Goal: Obtain resource: Obtain resource

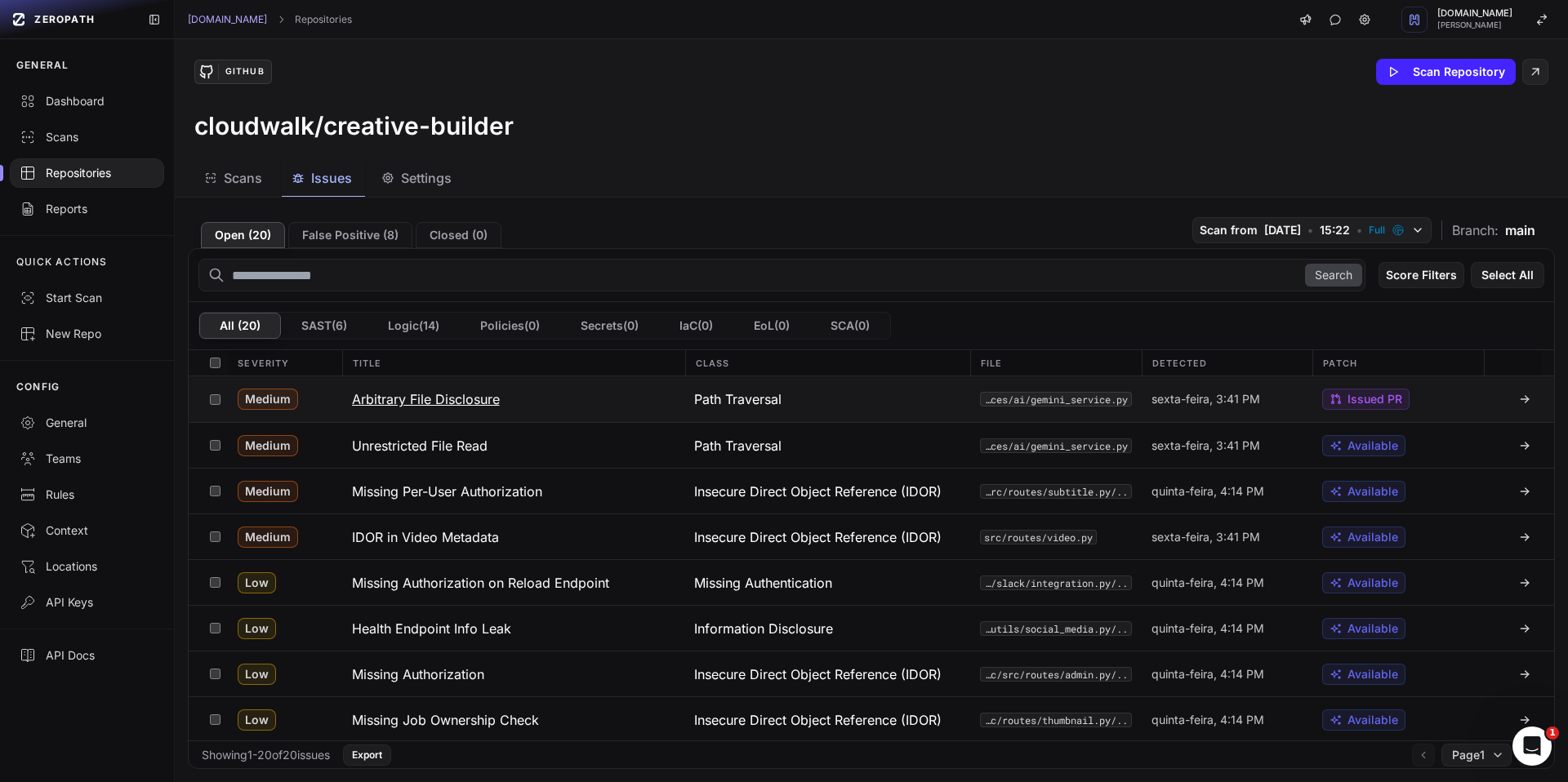
click at [1361, 400] on span "Issued PR" at bounding box center [1375, 400] width 54 height 16
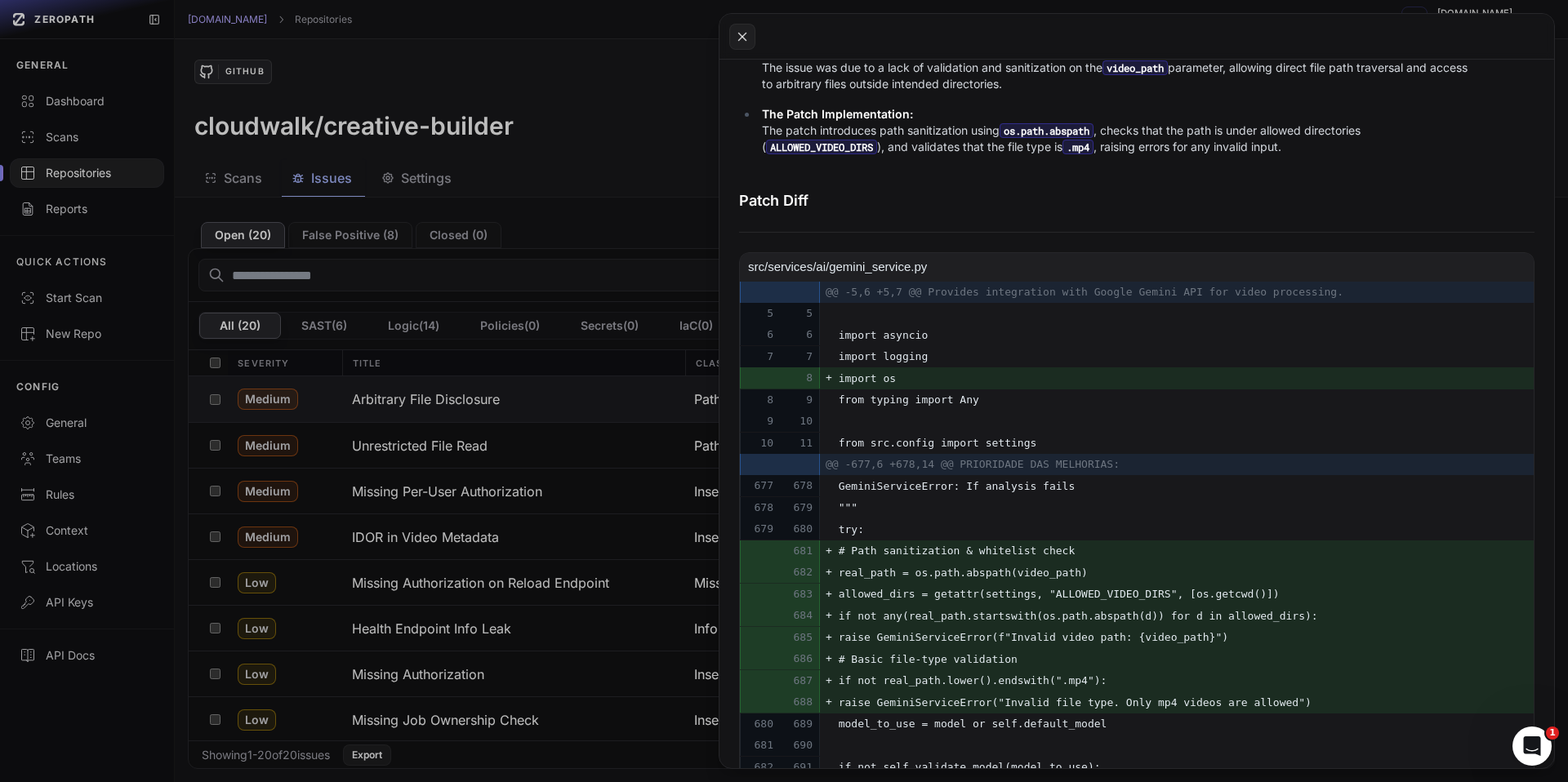
scroll to position [541, 0]
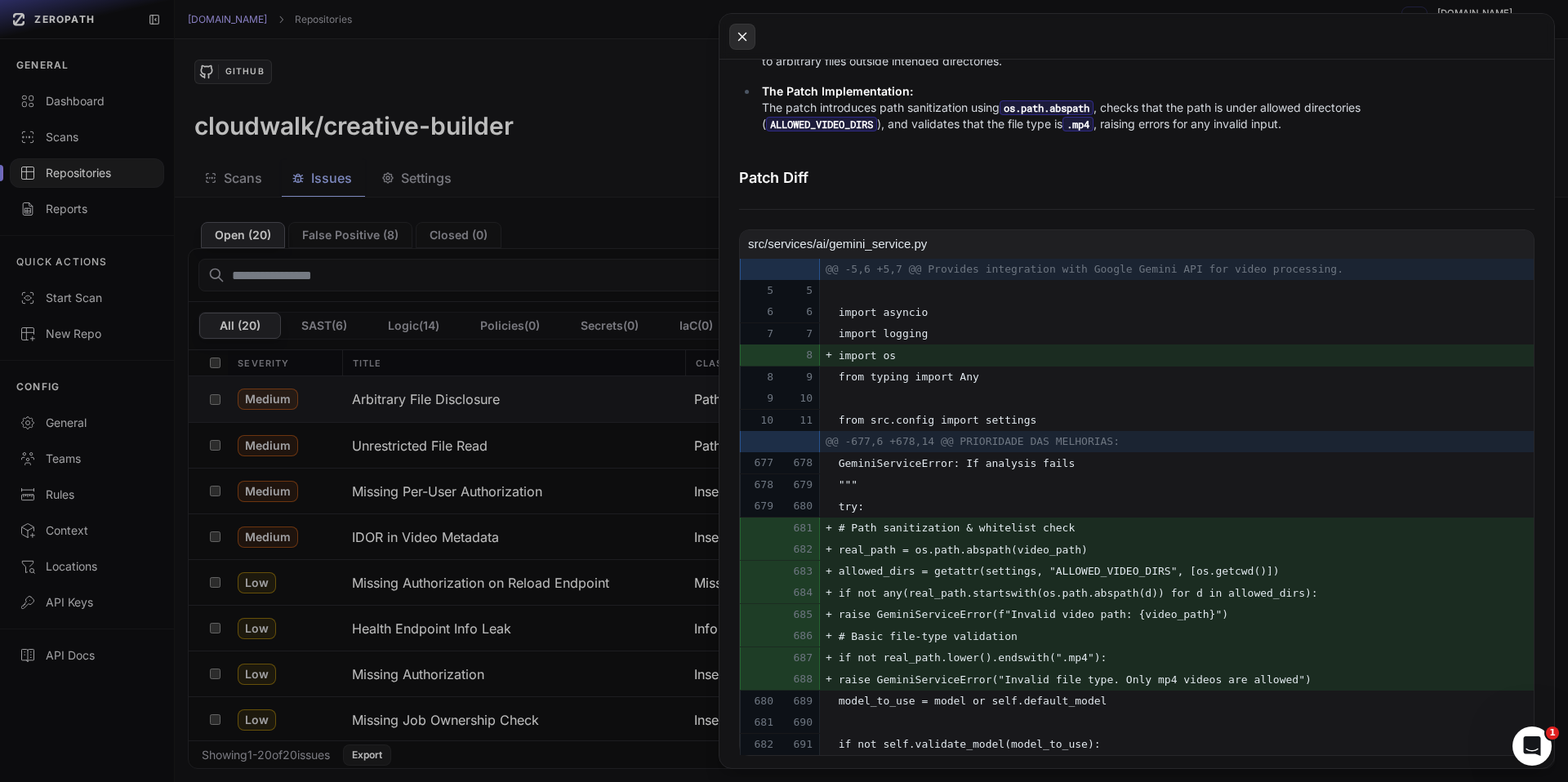
click at [741, 39] on icon at bounding box center [743, 37] width 15 height 20
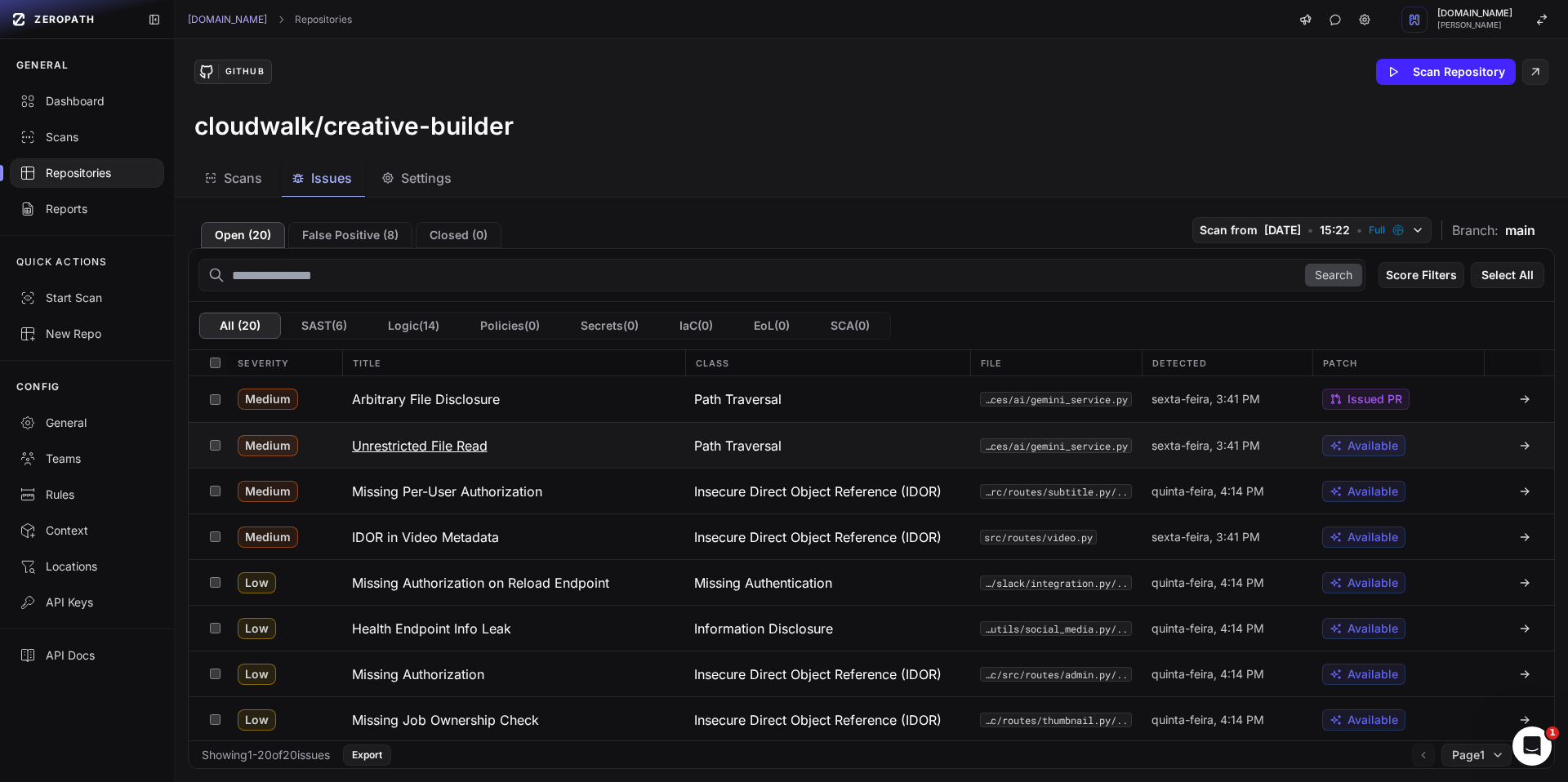
click at [1348, 449] on span "Available" at bounding box center [1373, 446] width 50 height 16
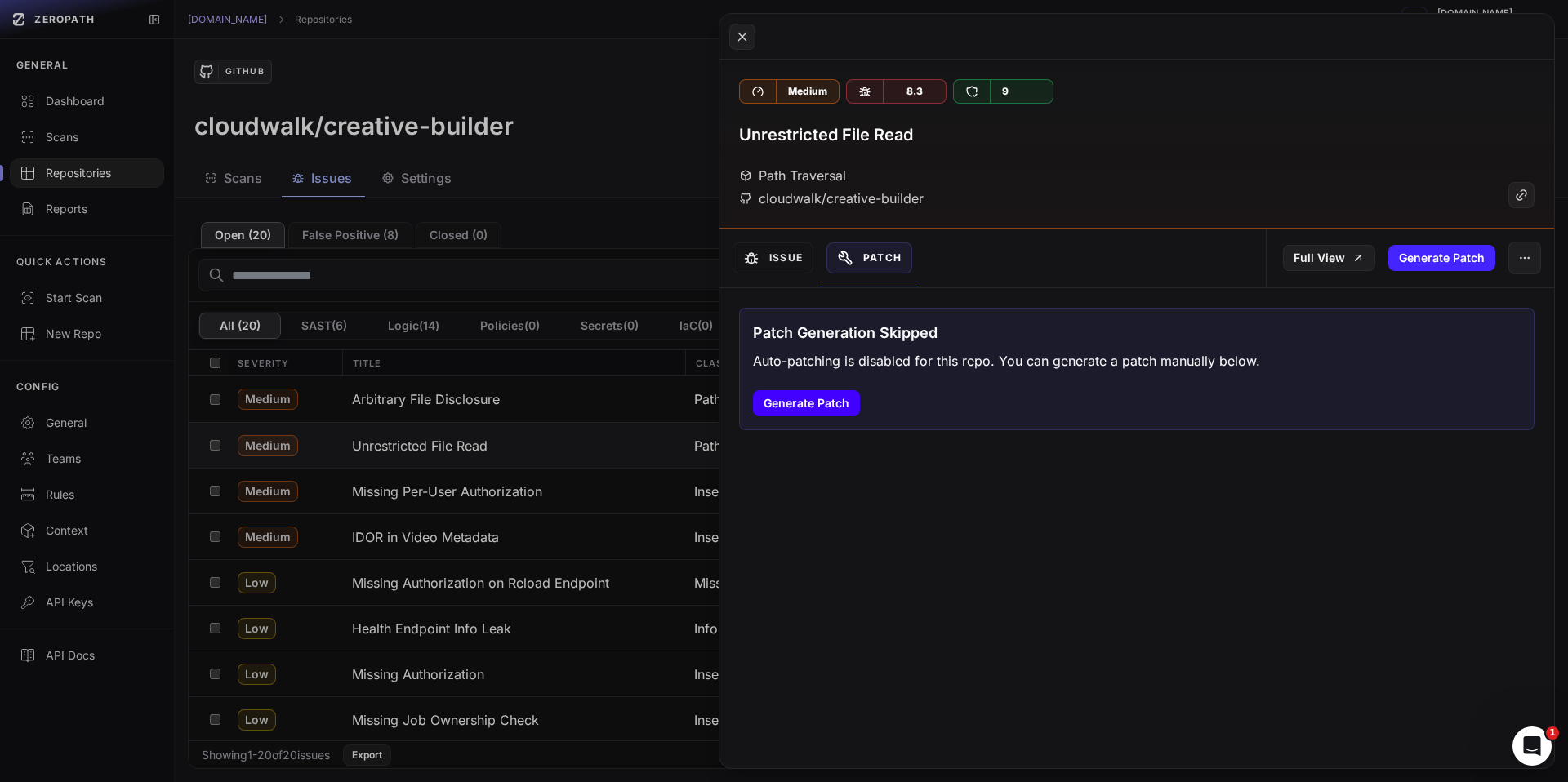
click at [805, 410] on button "Generate Patch" at bounding box center [806, 404] width 107 height 26
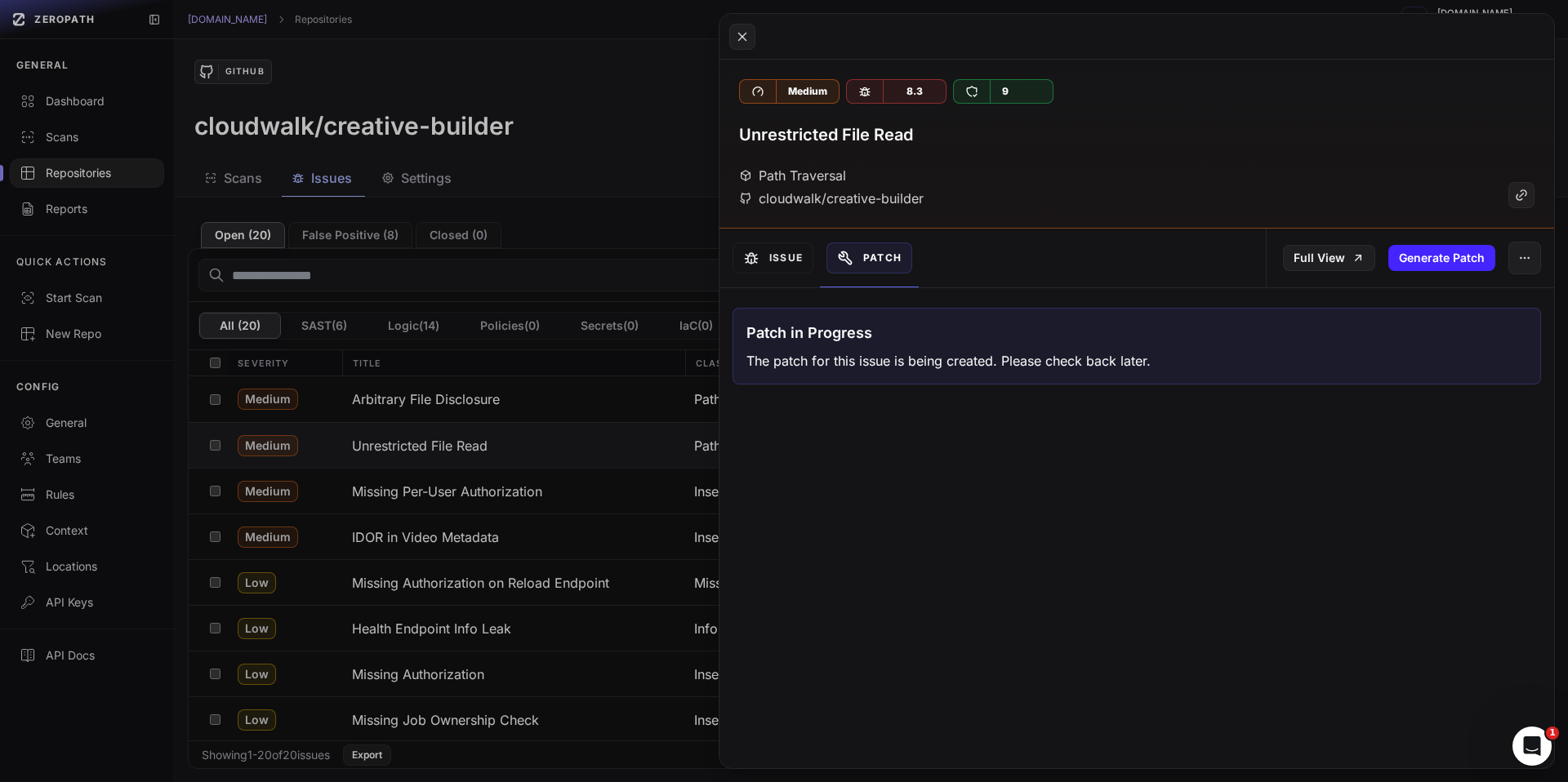
click at [631, 256] on button at bounding box center [784, 391] width 1568 height 782
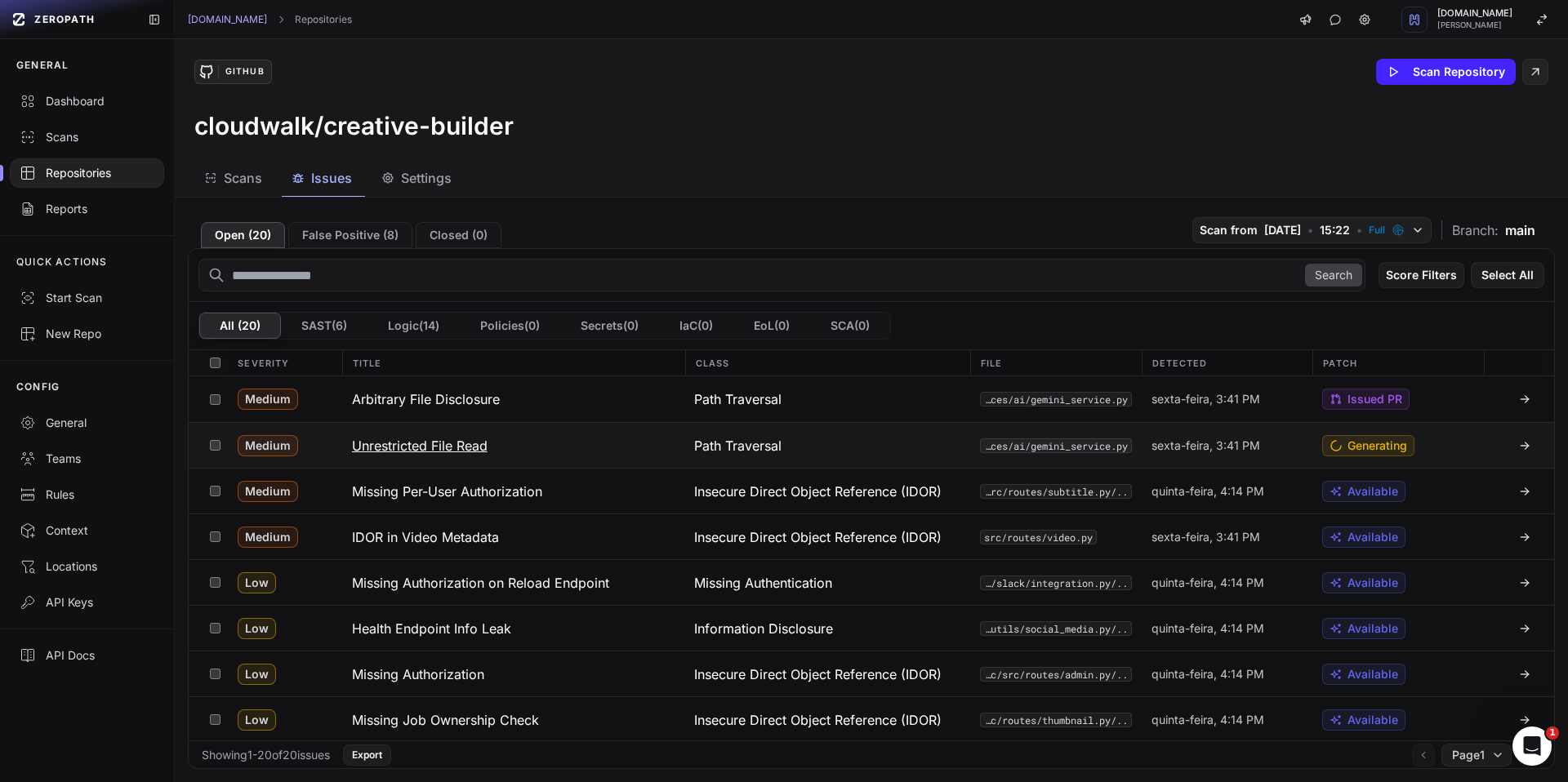
click at [1257, 452] on div "sexta-feira, 3:41 PM" at bounding box center [1228, 445] width 171 height 44
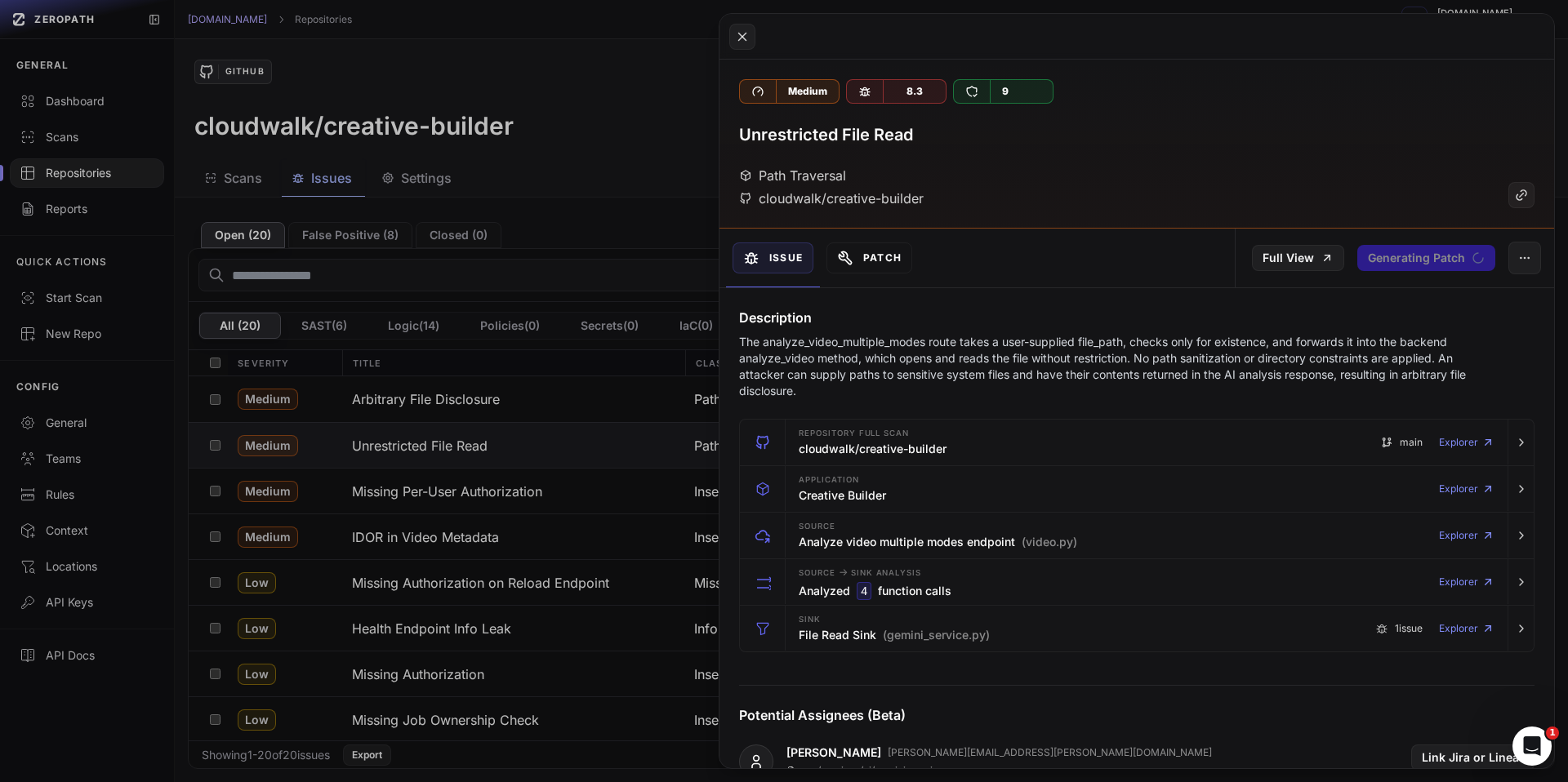
click at [875, 248] on button "Patch" at bounding box center [870, 258] width 86 height 31
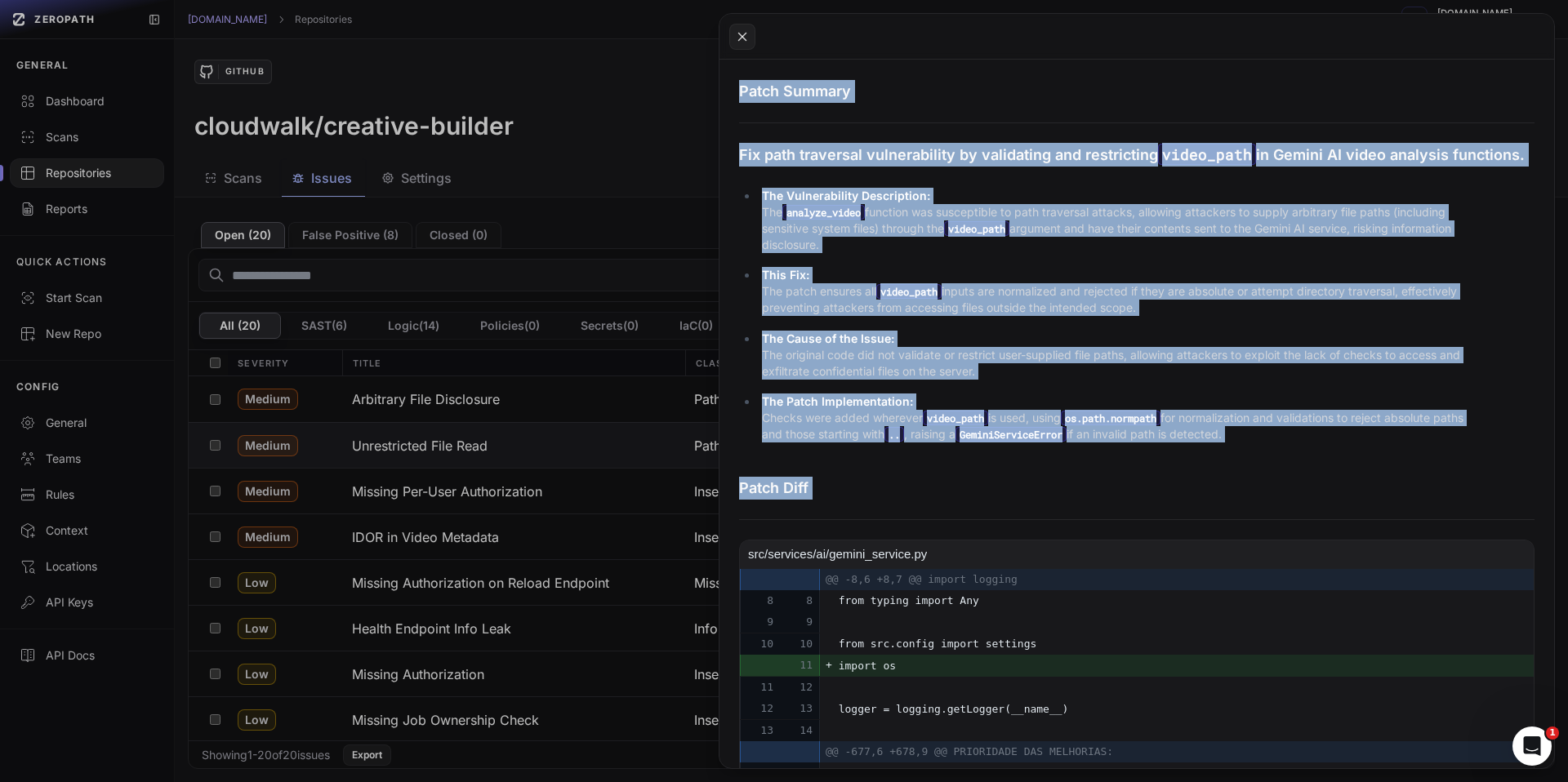
scroll to position [400, 0]
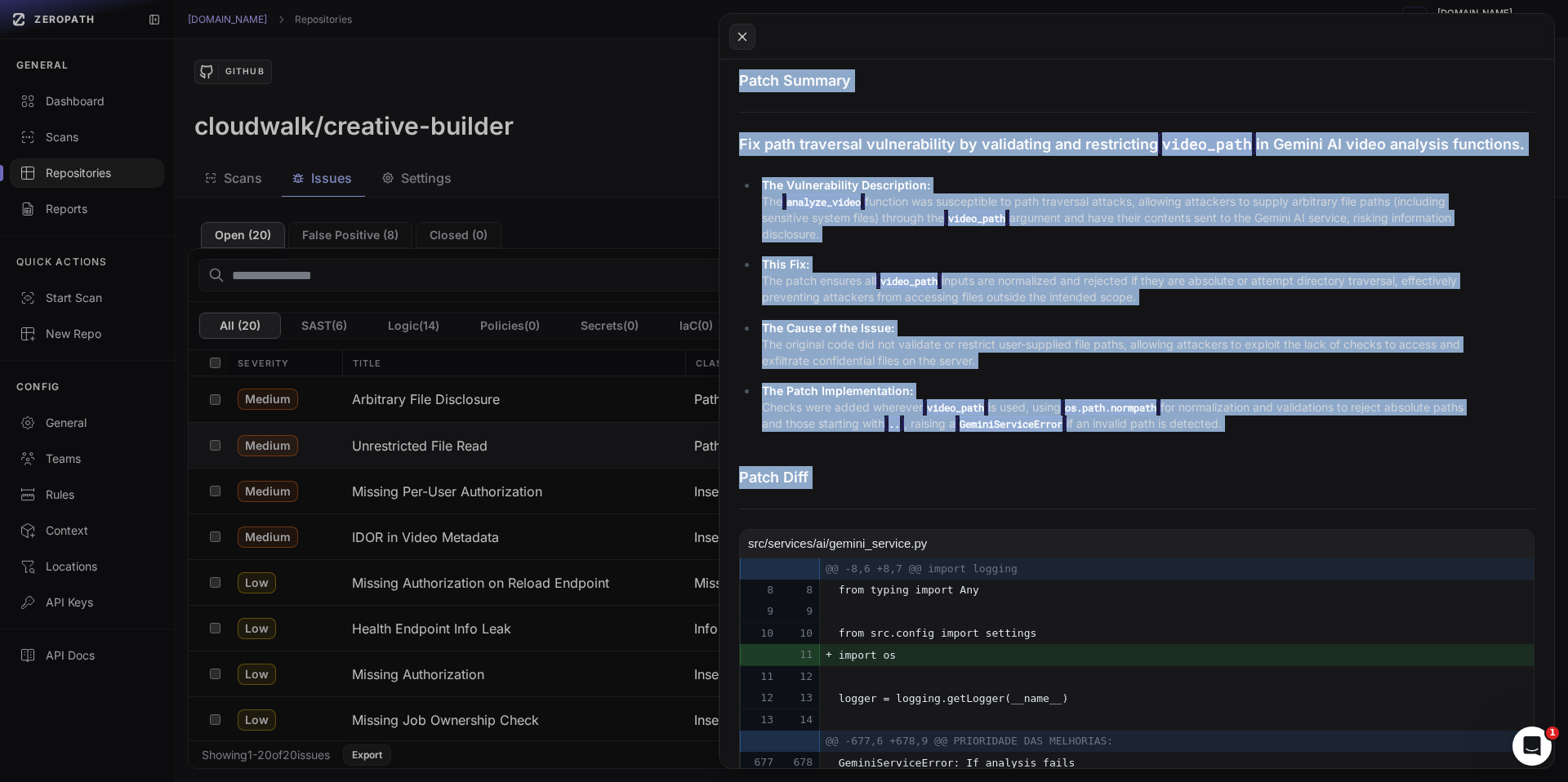
drag, startPoint x: 735, startPoint y: 231, endPoint x: 1294, endPoint y: 453, distance: 601.5
copy div "Patch Summary Fix path traversal vulnerability by validating and restricting vi…"
click at [638, 195] on button at bounding box center [784, 391] width 1568 height 782
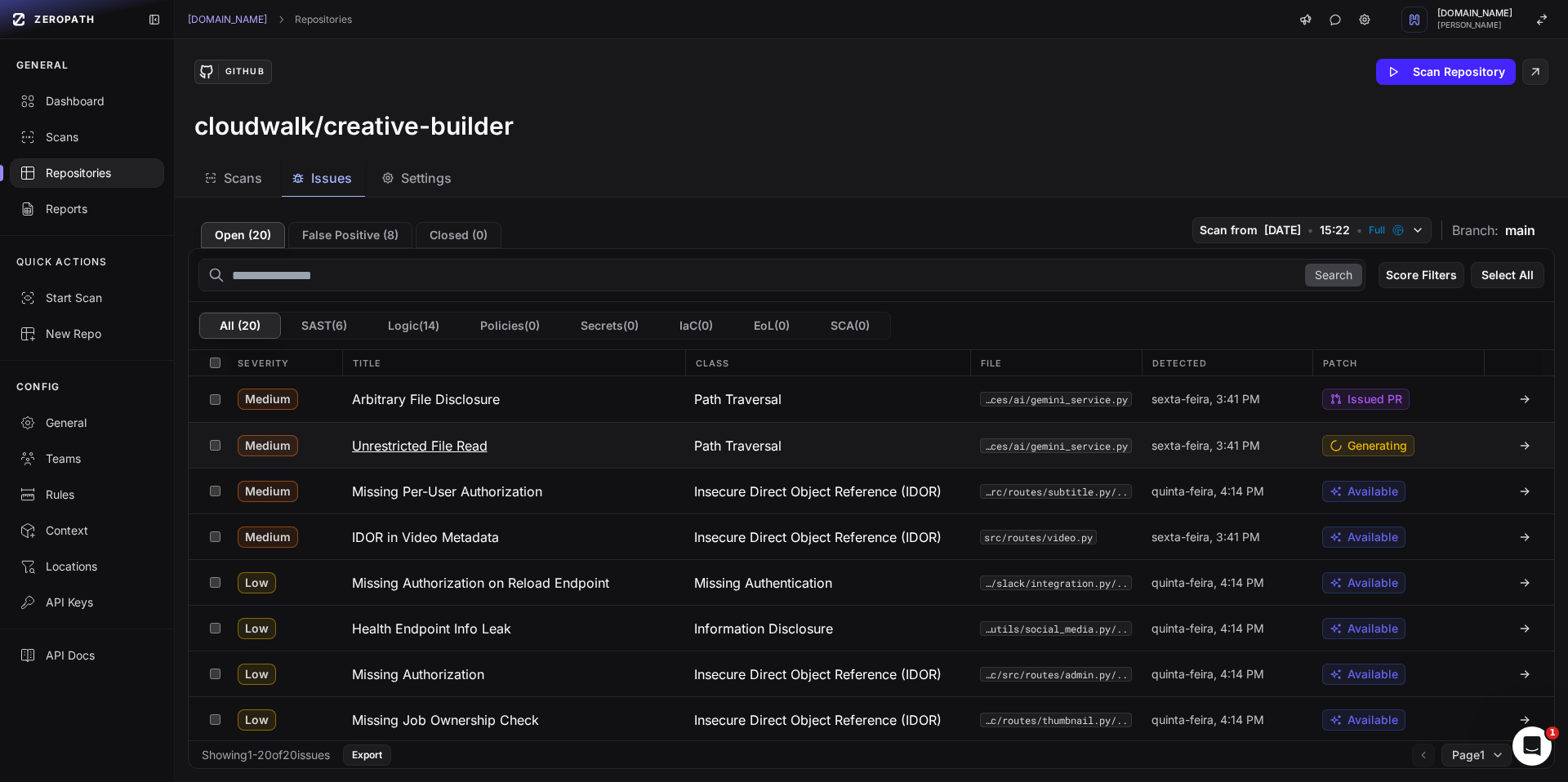
click at [1238, 448] on span "sexta-feira, 3:41 PM" at bounding box center [1206, 446] width 109 height 16
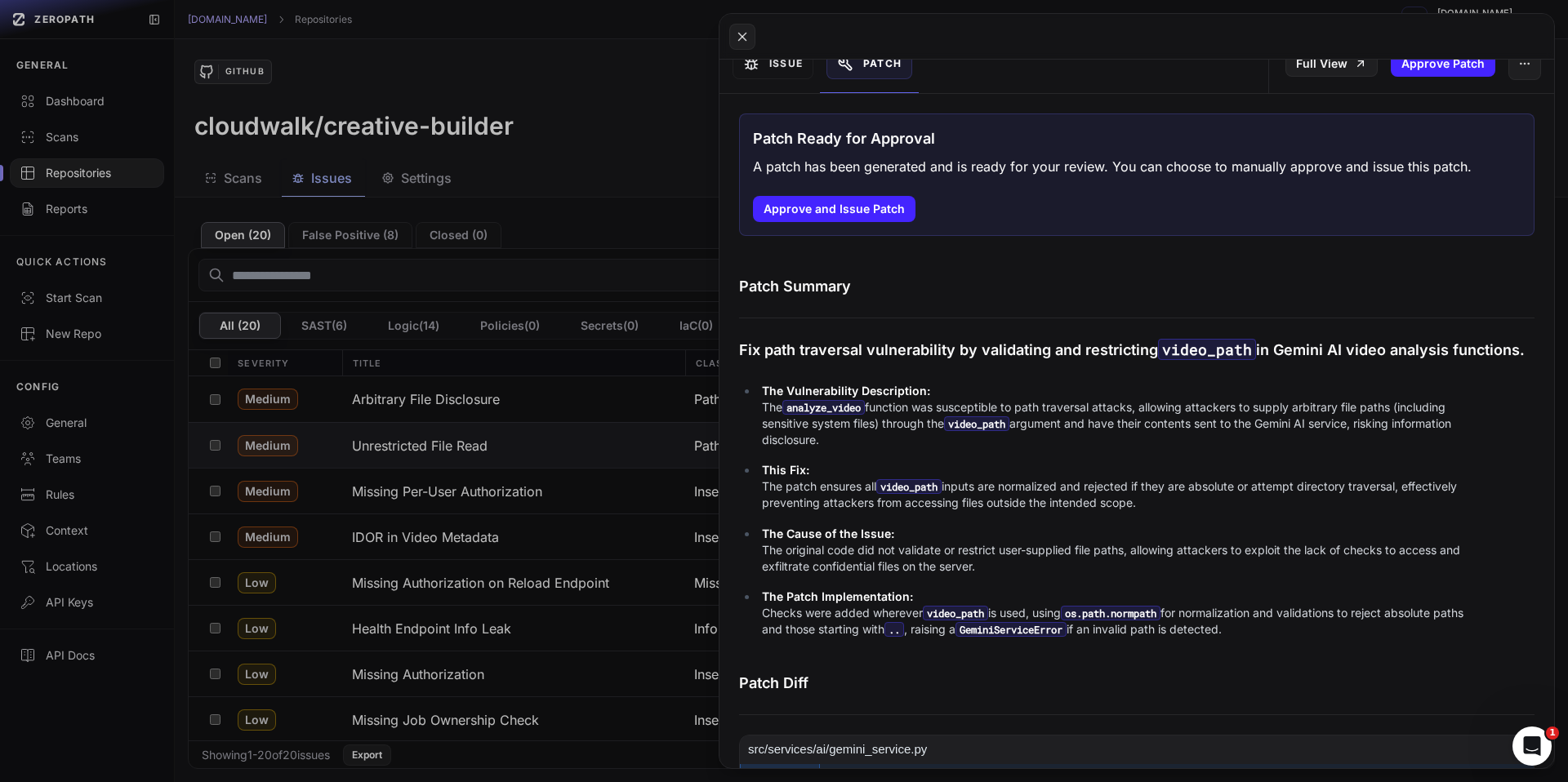
scroll to position [129, 0]
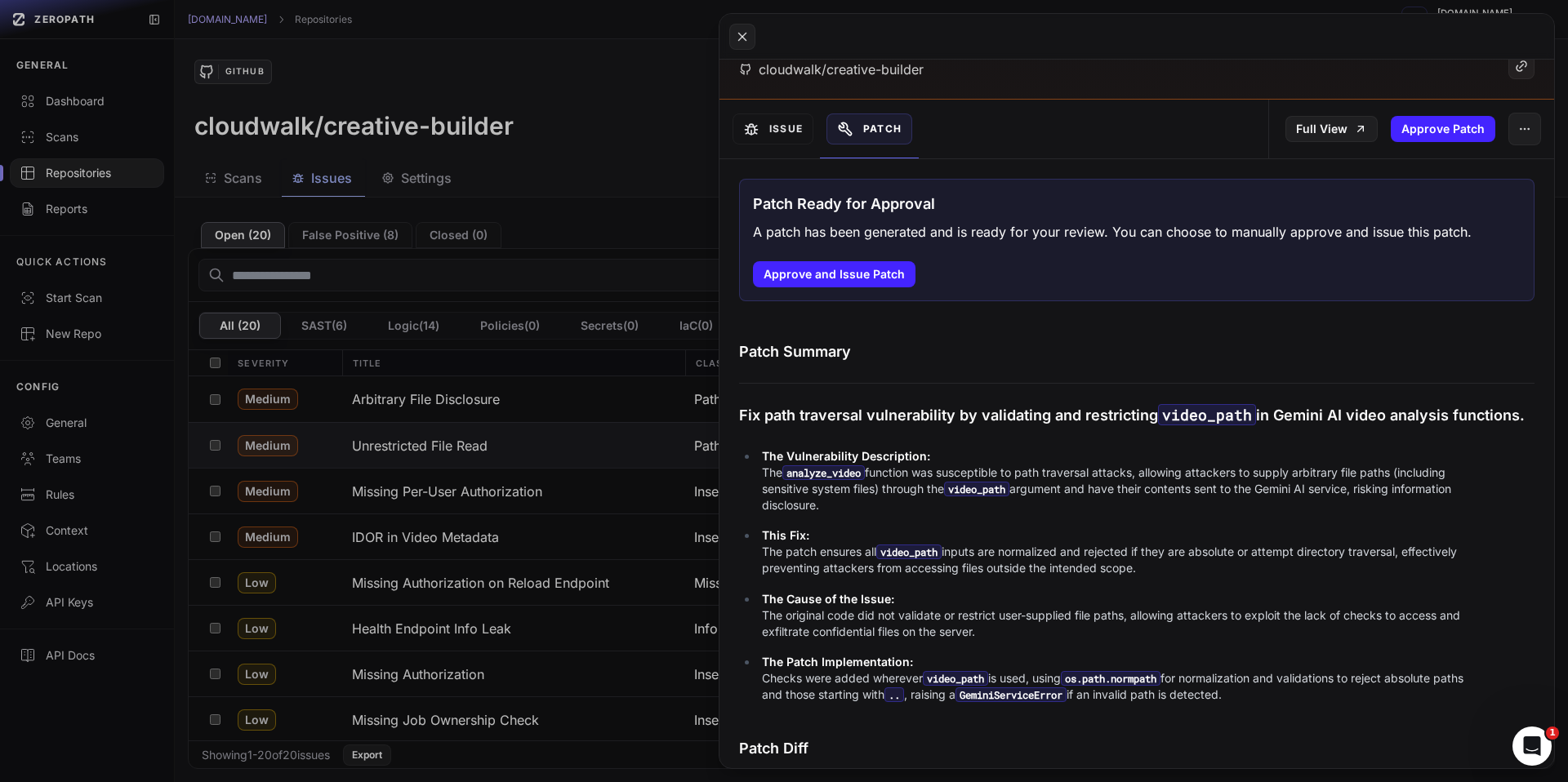
click at [964, 383] on div at bounding box center [1137, 383] width 796 height 1
click at [934, 410] on p "Fix path traversal vulnerability by validating and restricting video_path in Ge…" at bounding box center [1137, 414] width 796 height 24
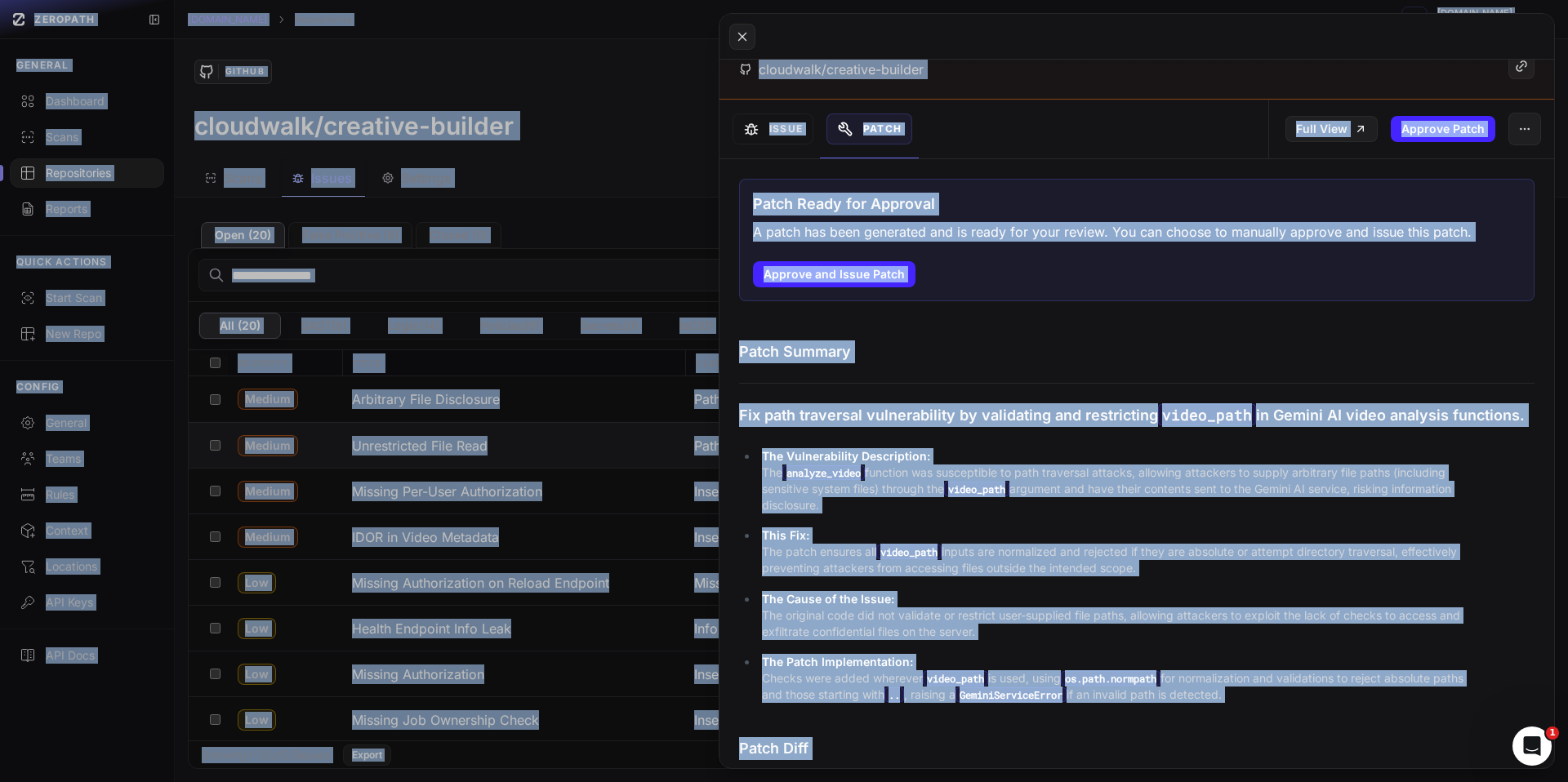
click at [935, 410] on p "Fix path traversal vulnerability by validating and restricting video_path in Ge…" at bounding box center [1137, 414] width 796 height 24
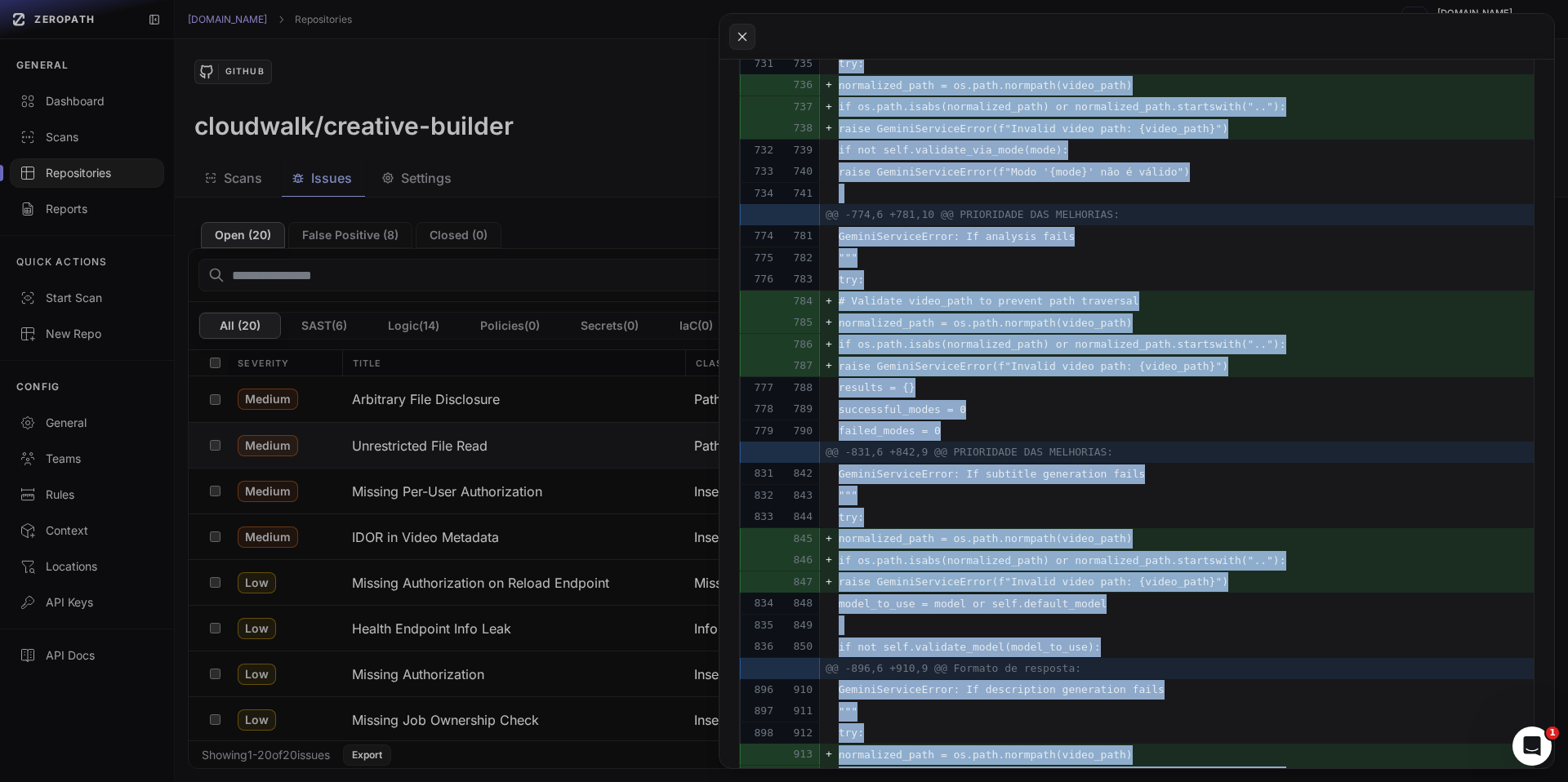
scroll to position [1929, 0]
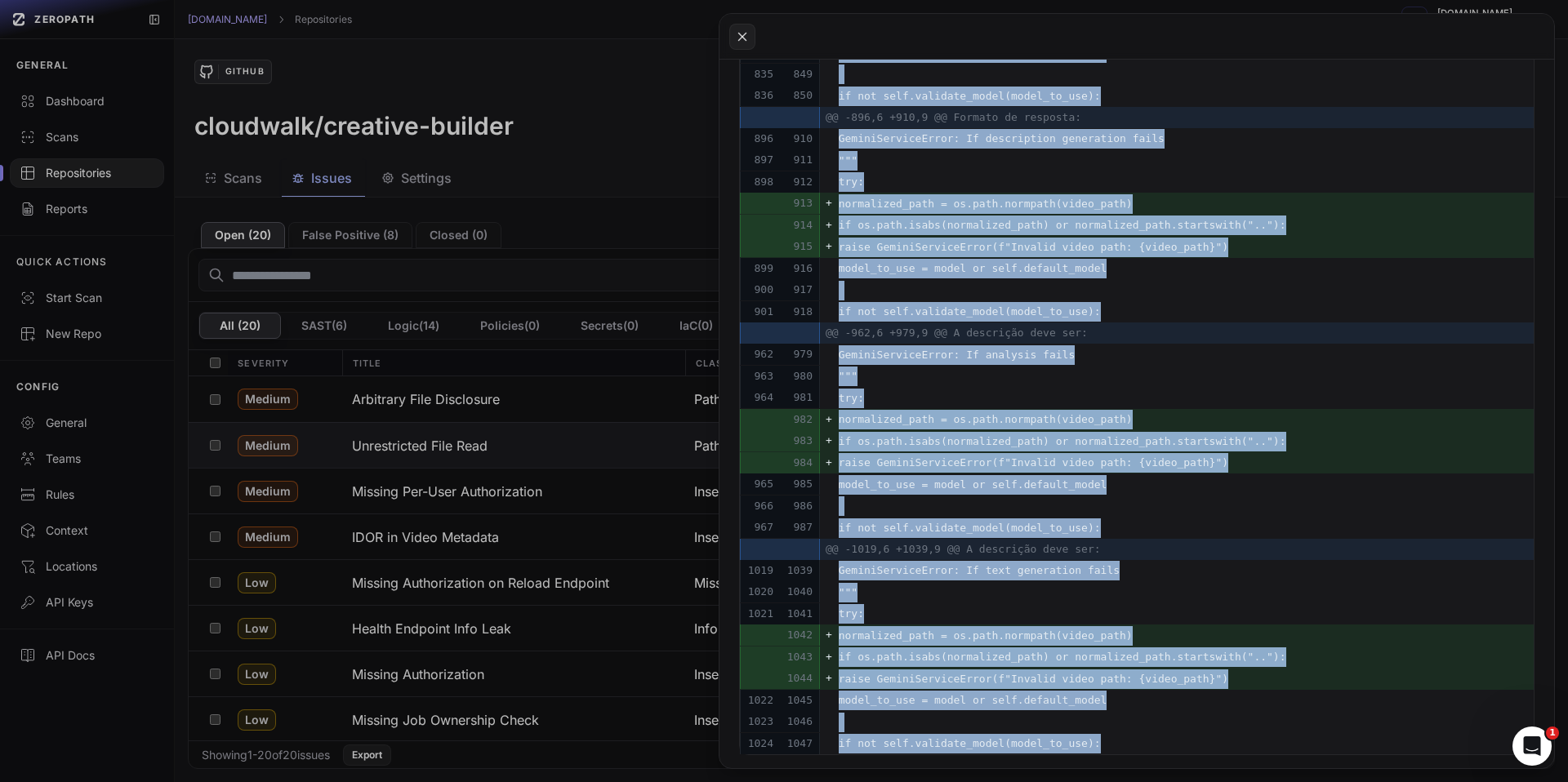
drag, startPoint x: 740, startPoint y: 354, endPoint x: 1214, endPoint y: 742, distance: 612.6
copy div "Patch Summary Fix path traversal vulnerability by validating and restricting vi…"
